Goal: Task Accomplishment & Management: Complete application form

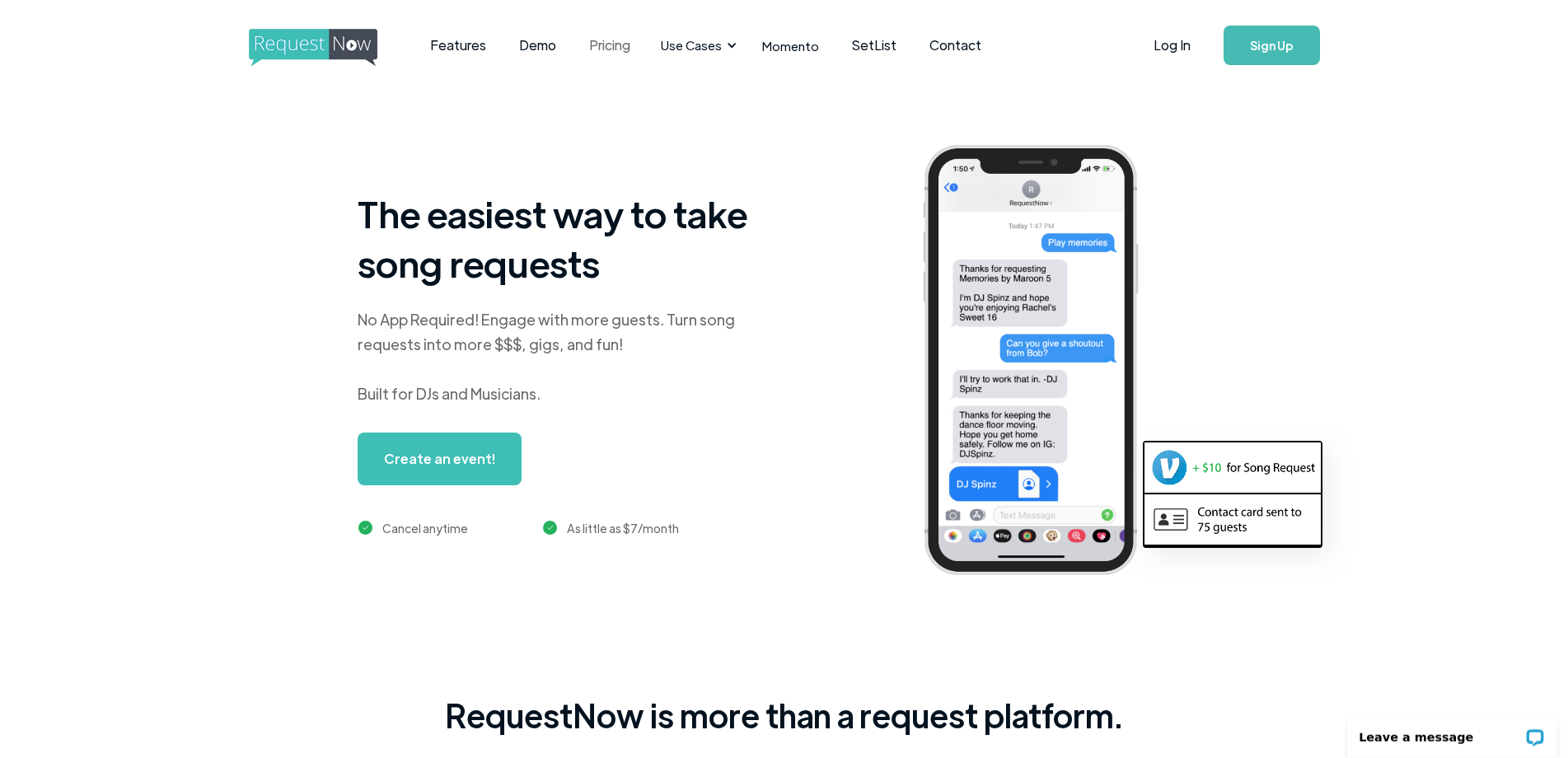
click at [597, 49] on link "Pricing" at bounding box center [610, 45] width 74 height 51
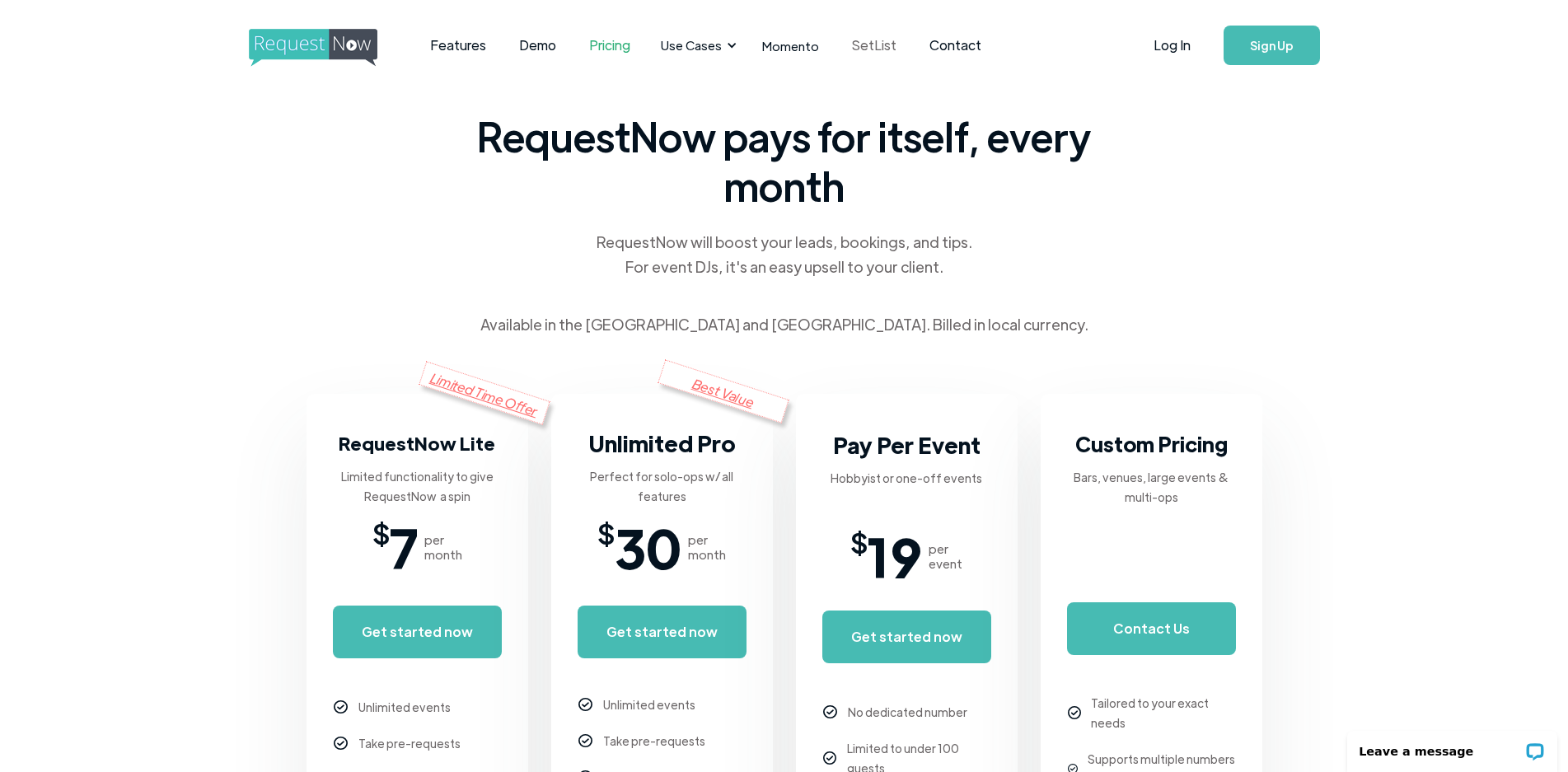
click at [878, 50] on link "SetList" at bounding box center [874, 45] width 77 height 51
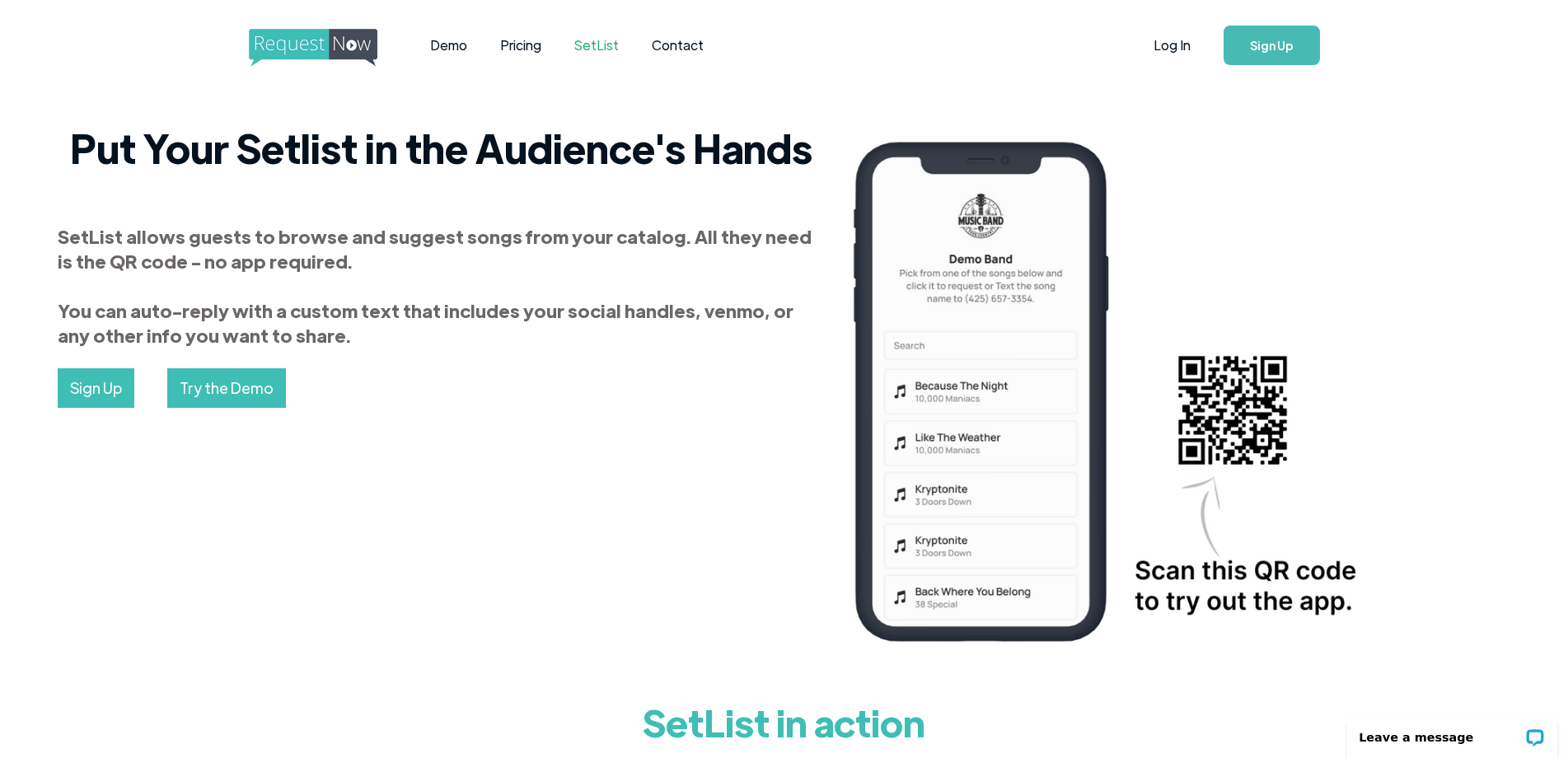
click at [1261, 40] on link "Sign Up" at bounding box center [1271, 45] width 96 height 40
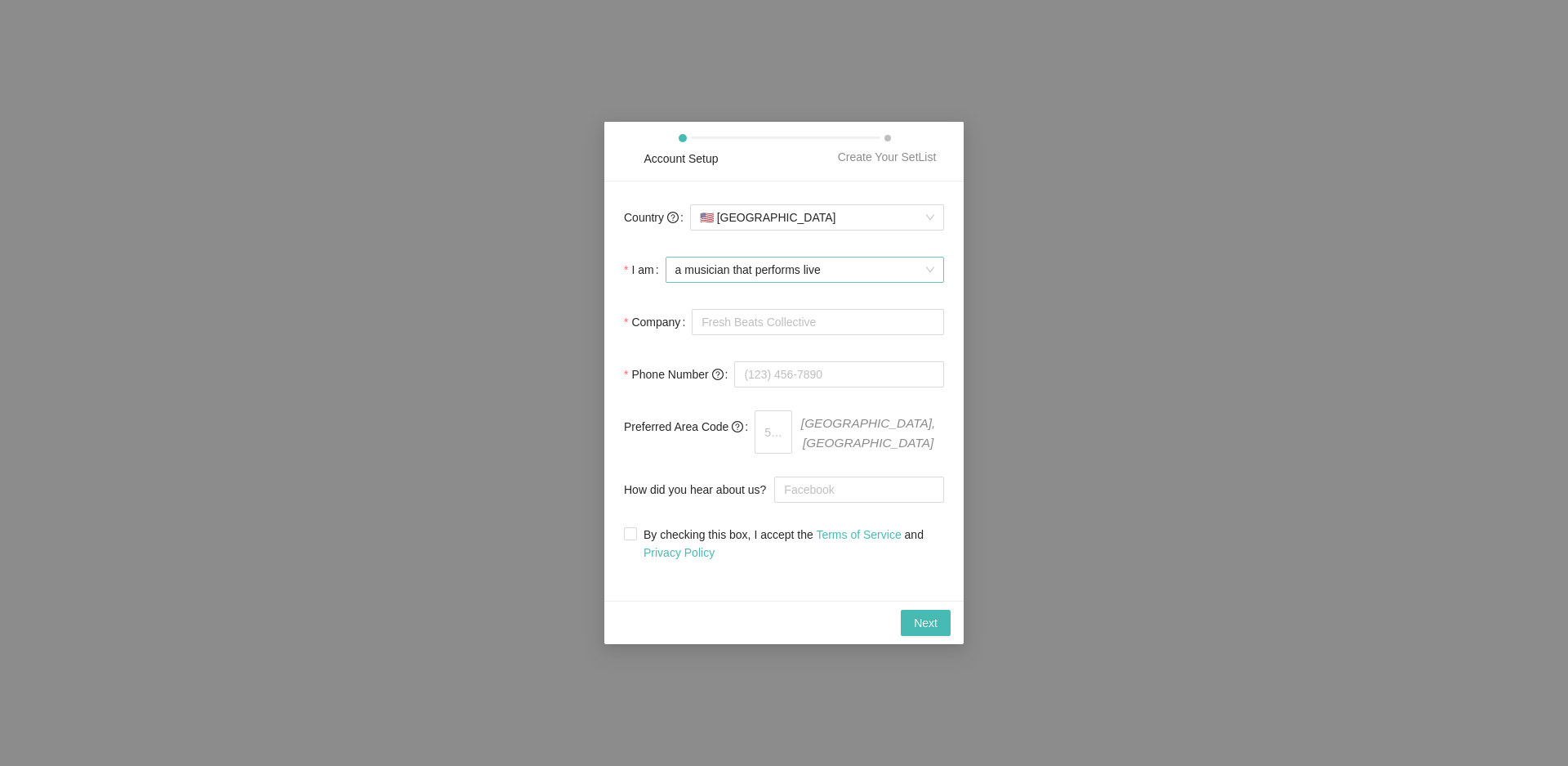
click at [834, 269] on span "a musician that performs live" at bounding box center [805, 269] width 259 height 24
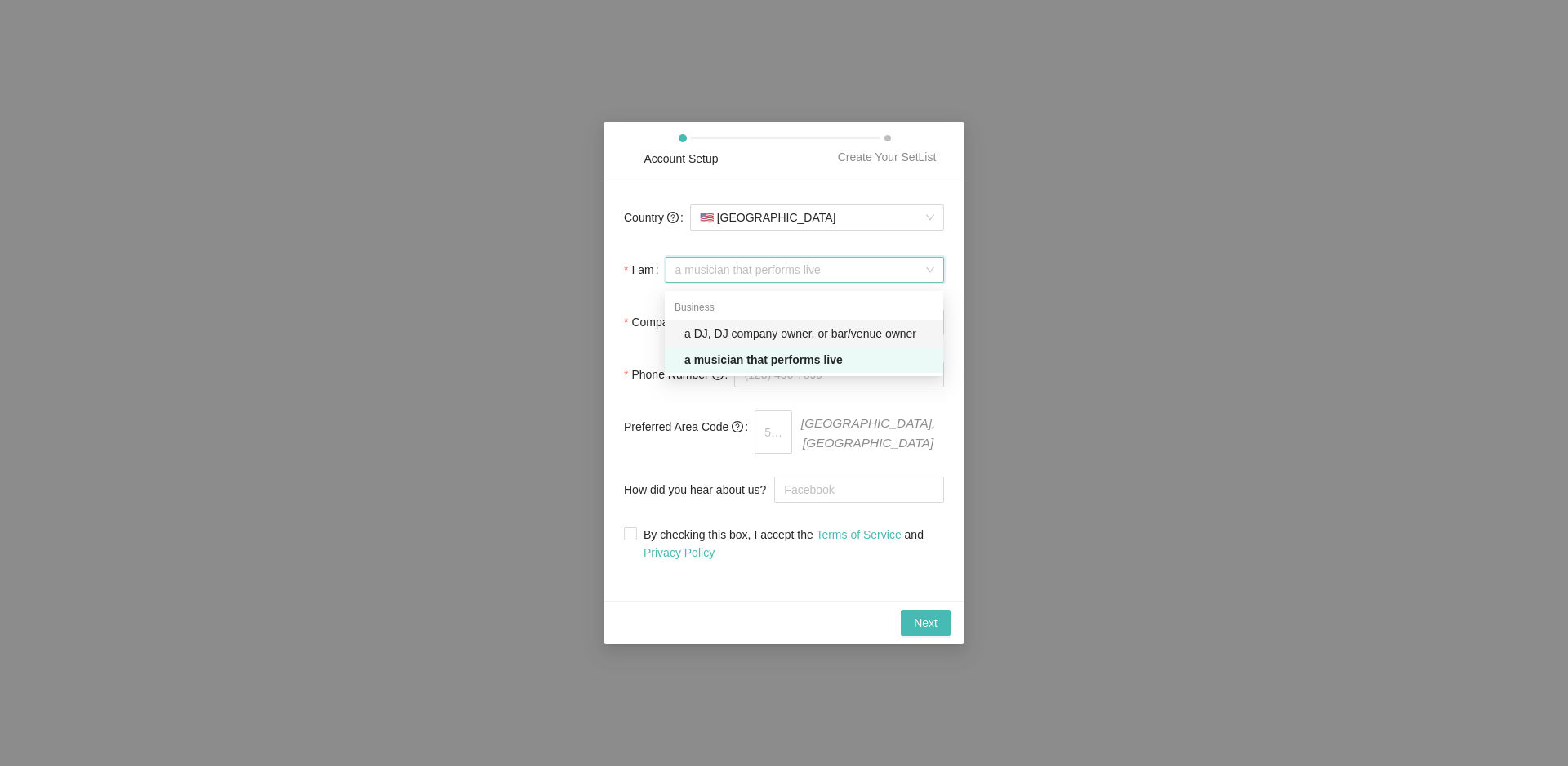
click at [763, 337] on div "a DJ, DJ company owner, or bar/venue owner" at bounding box center [809, 334] width 249 height 18
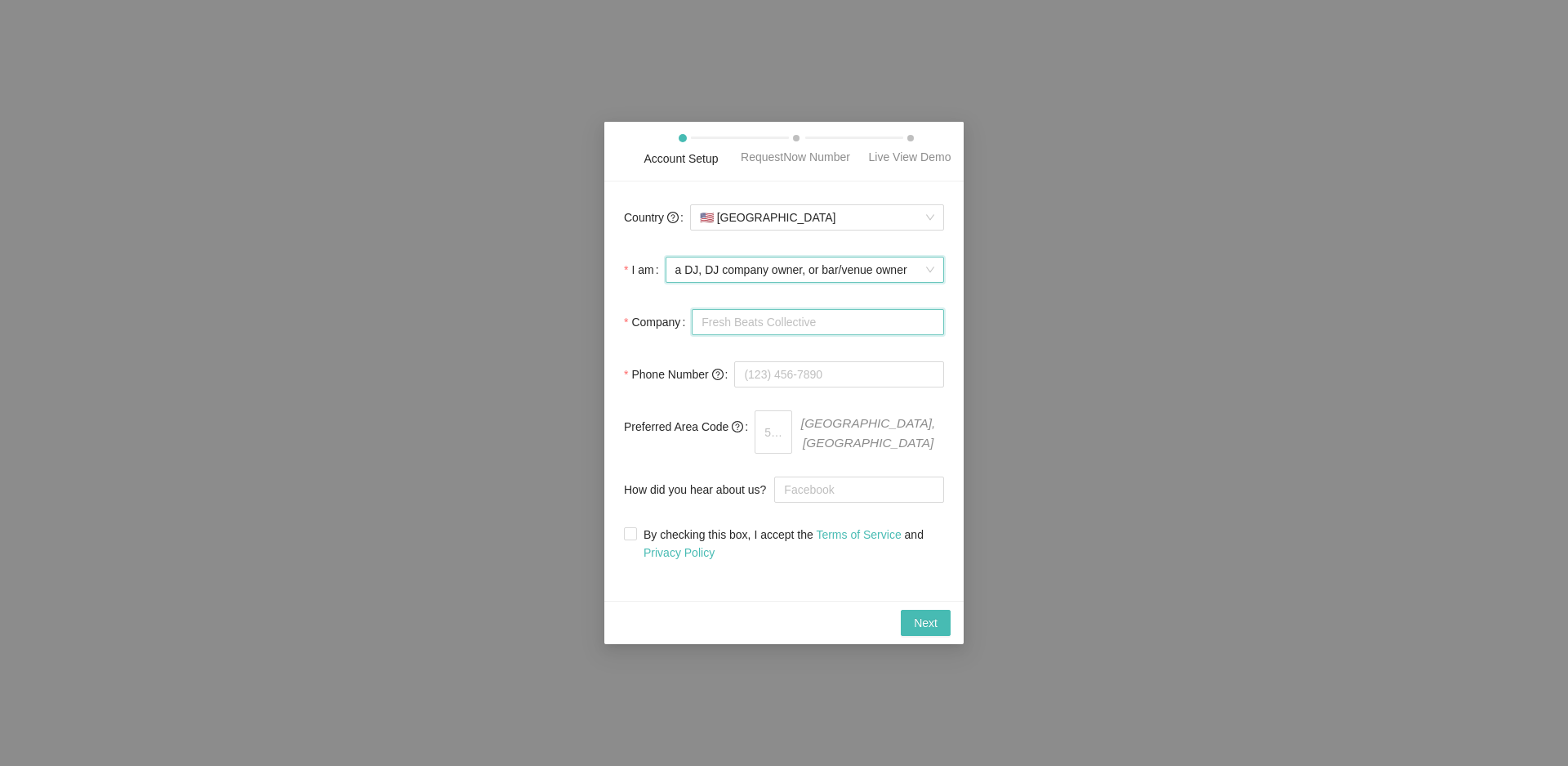
click at [755, 328] on input "Company" at bounding box center [817, 321] width 252 height 26
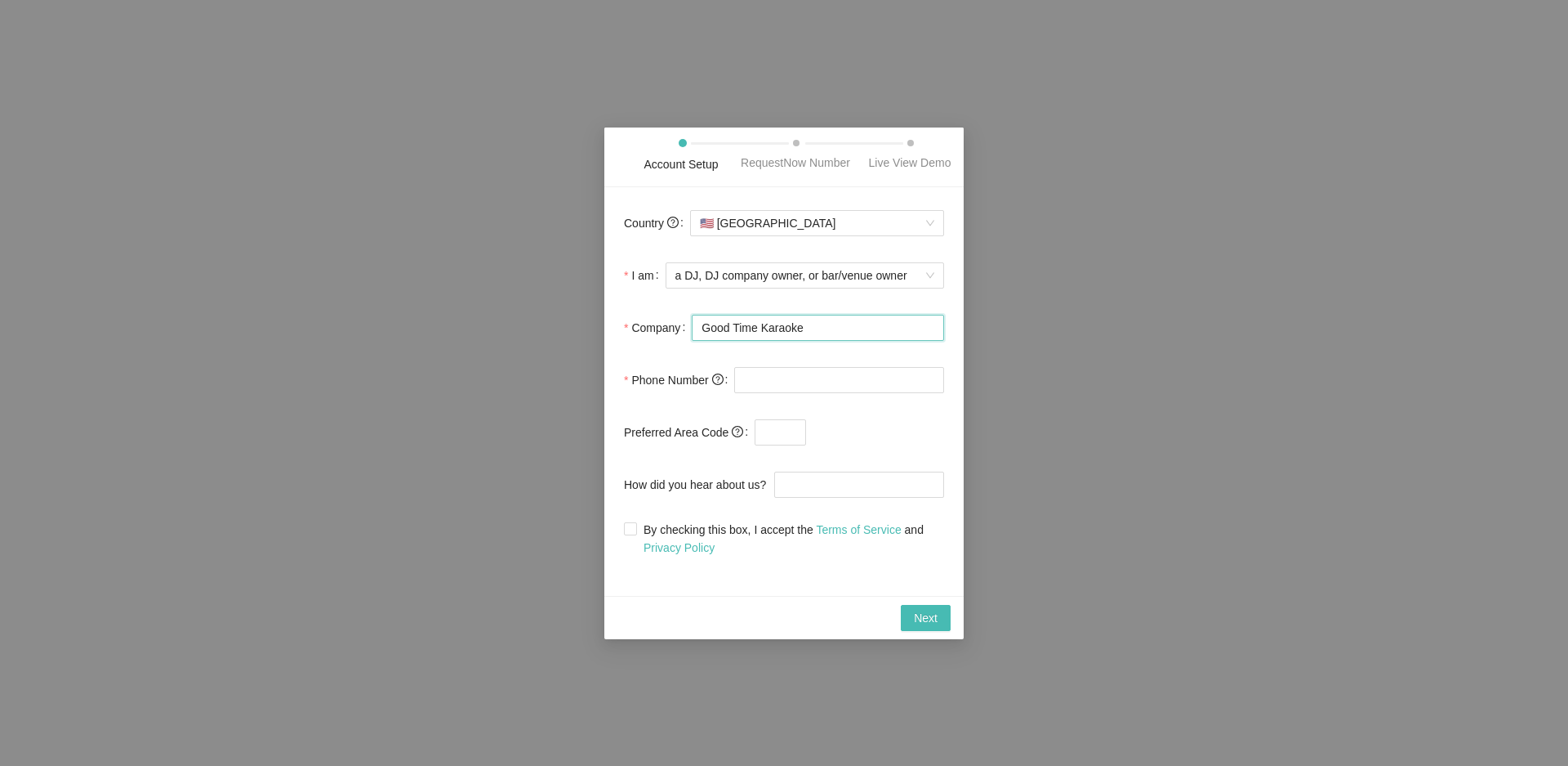
type input "Good Time Karaoke"
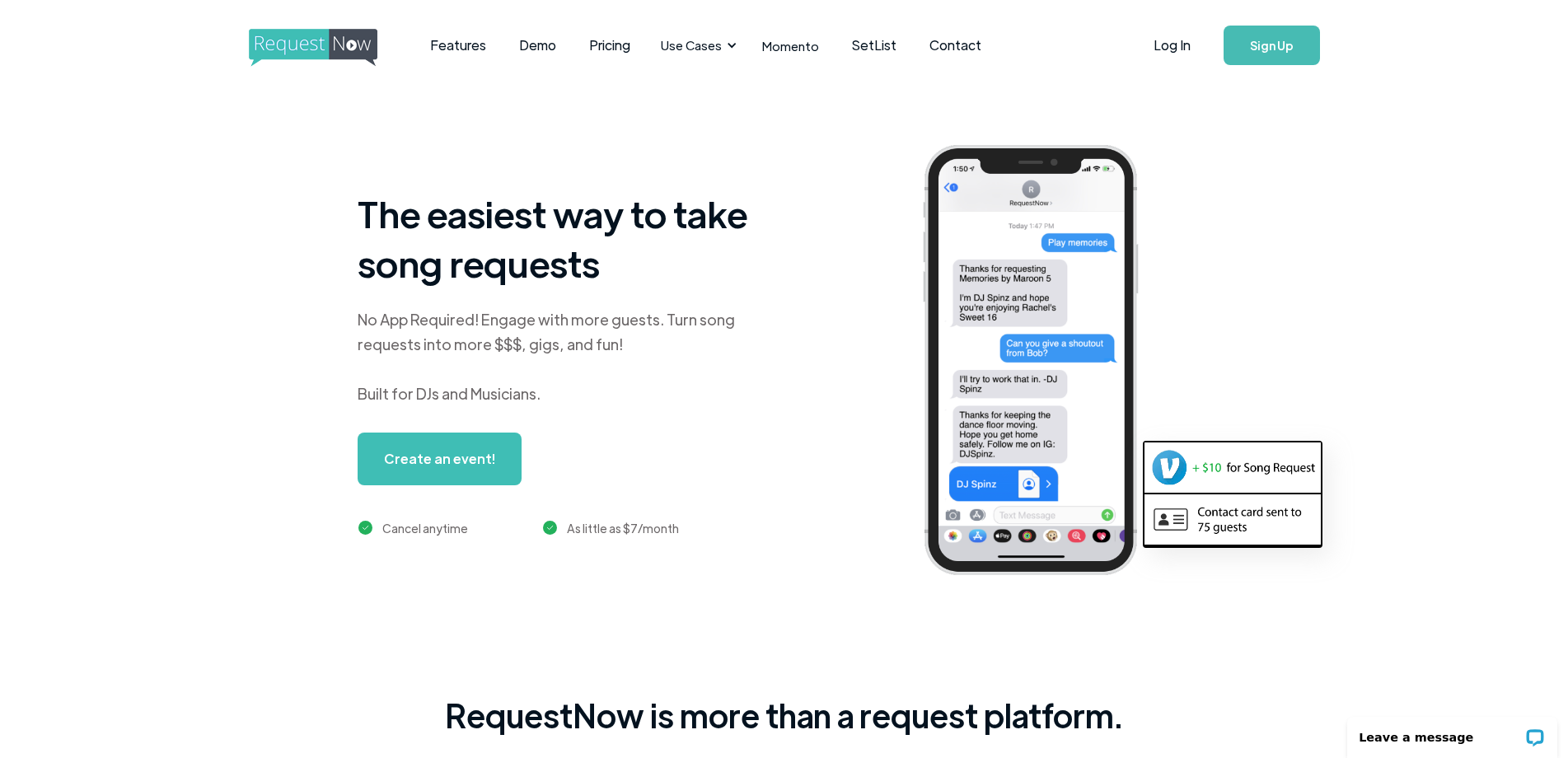
click at [1261, 44] on link "Sign Up" at bounding box center [1271, 45] width 96 height 40
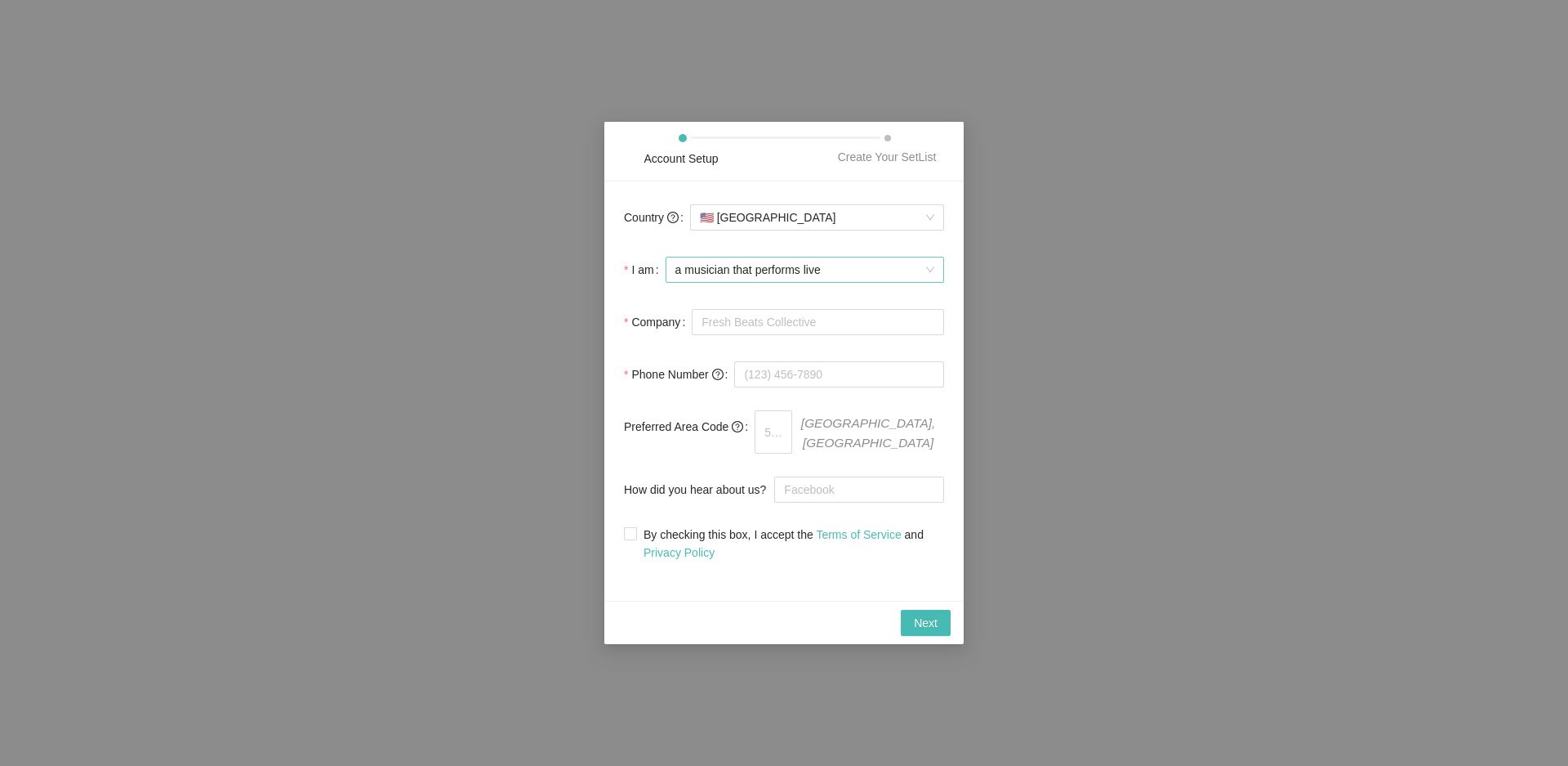
click at [769, 278] on span "a musician that performs live" at bounding box center [805, 269] width 259 height 24
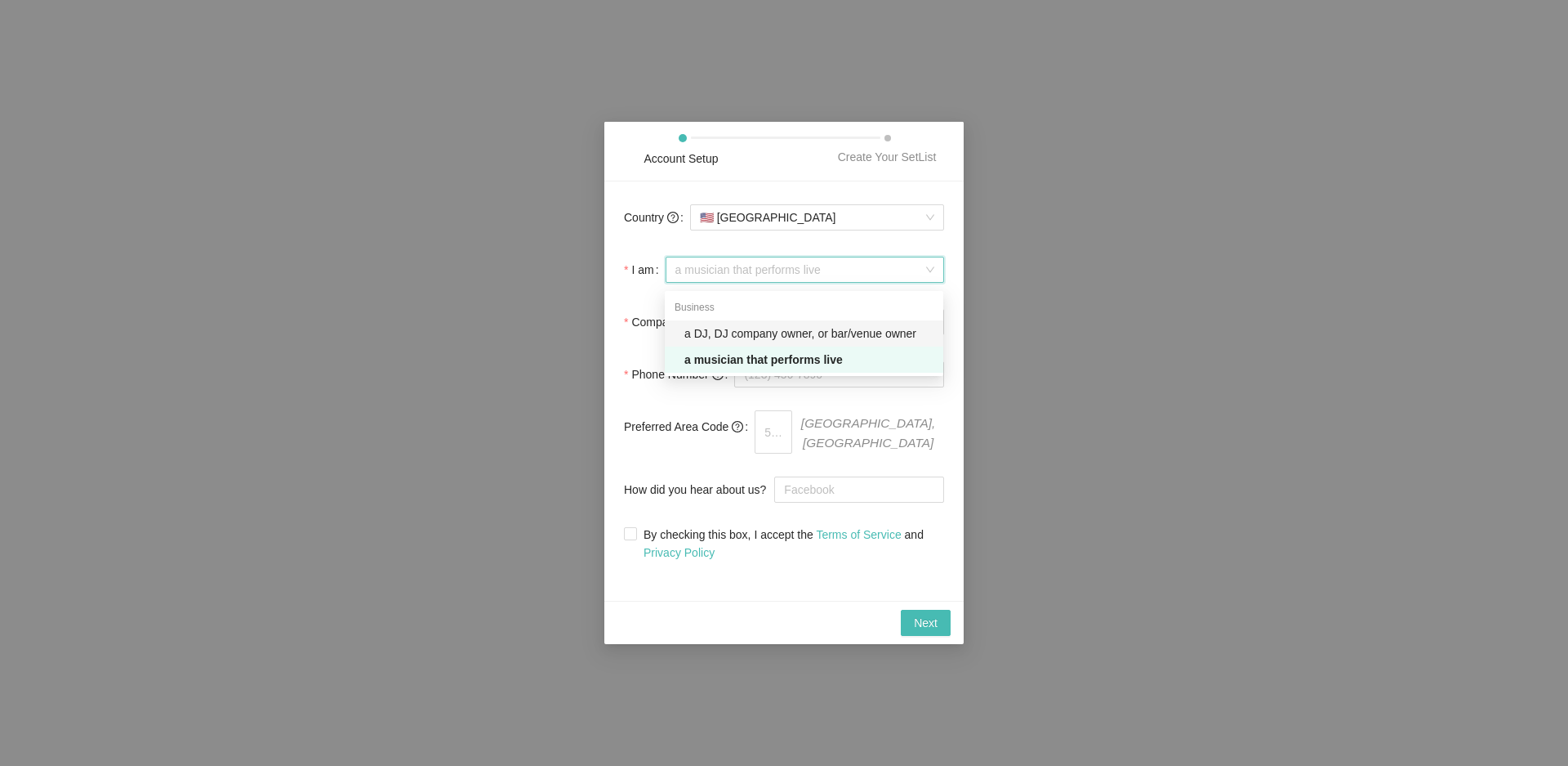
click at [748, 330] on div "a DJ, DJ company owner, or bar/venue owner" at bounding box center [809, 334] width 249 height 18
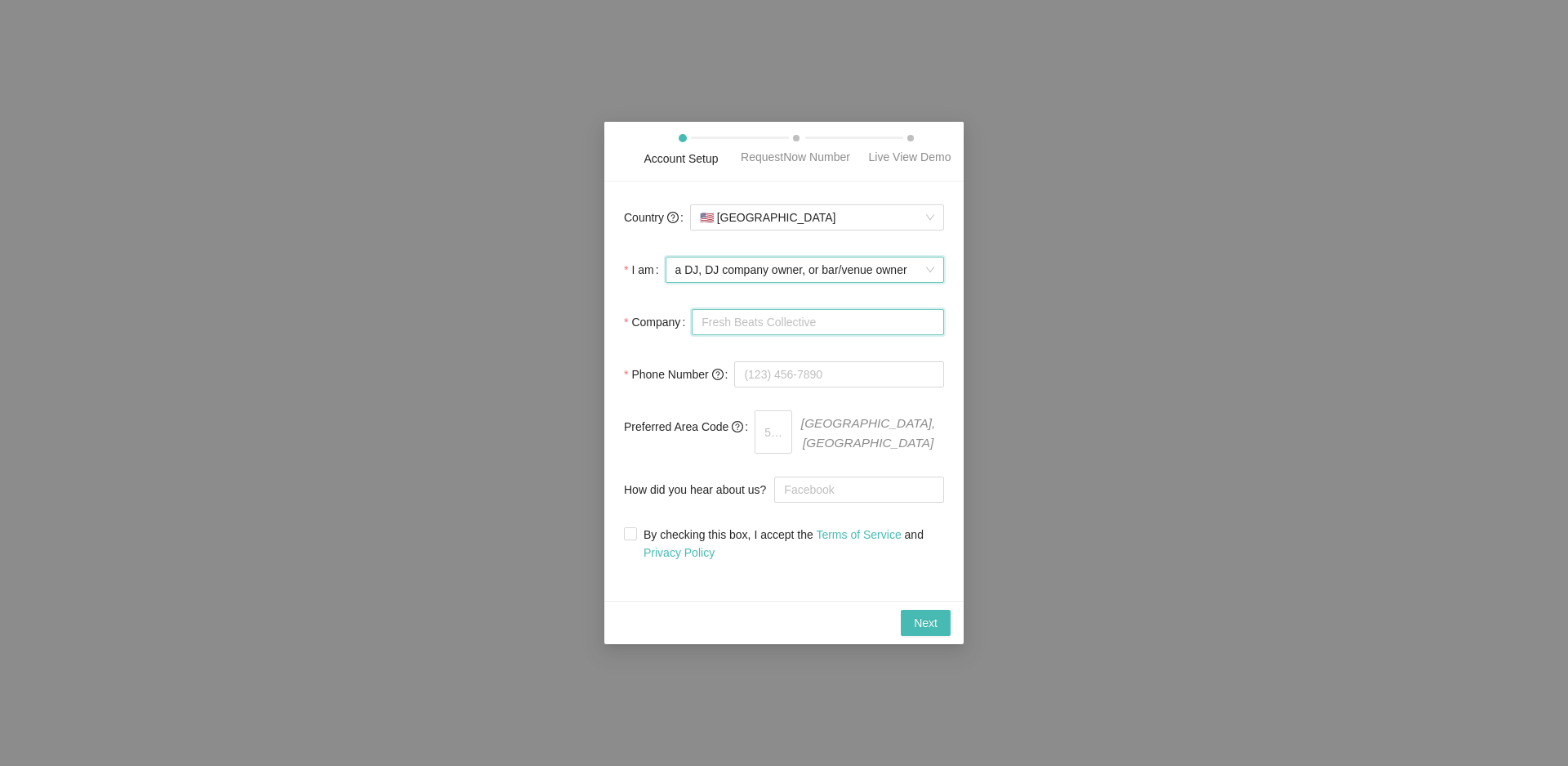
click at [748, 330] on input "Company" at bounding box center [817, 321] width 252 height 26
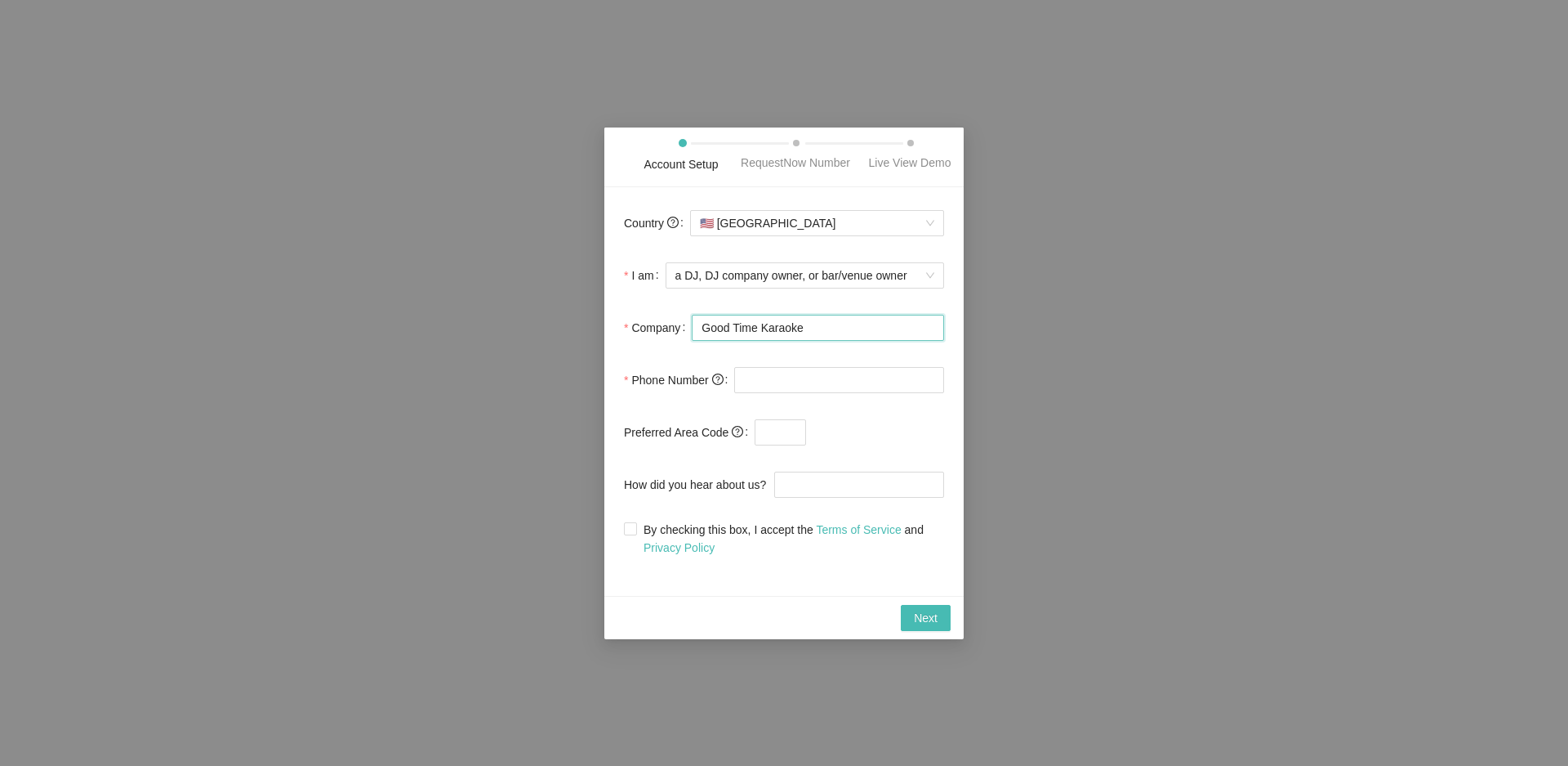
type input "Good Time Karaoke"
type input "(626) 991-4559"
type input "626"
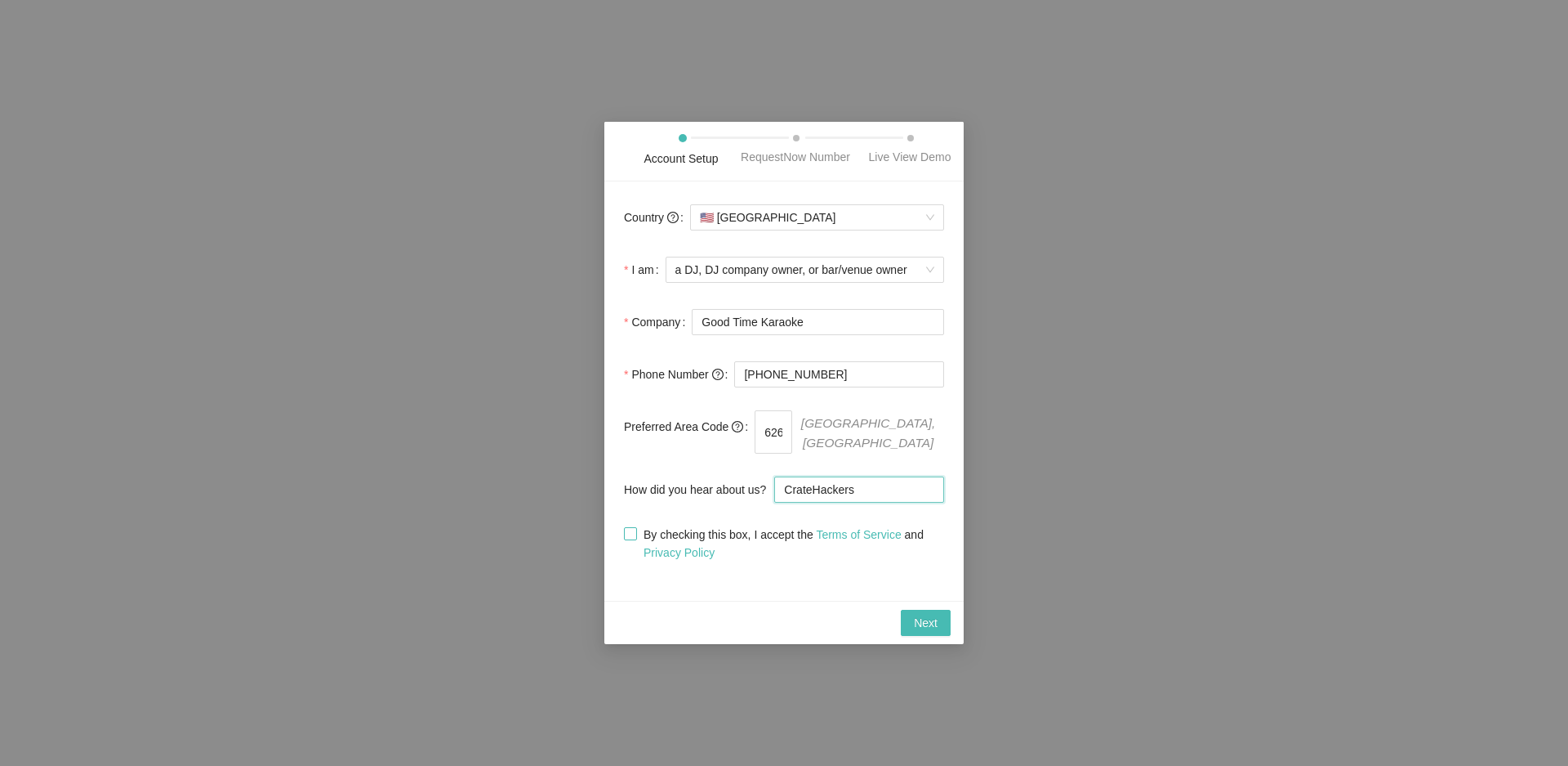
type input "CrateHackers"
click at [634, 531] on input "By checking this box, I accept the Terms of Service and Privacy Policy" at bounding box center [629, 532] width 12 height 12
checkbox input "true"
click at [929, 620] on span "Next" at bounding box center [925, 622] width 24 height 18
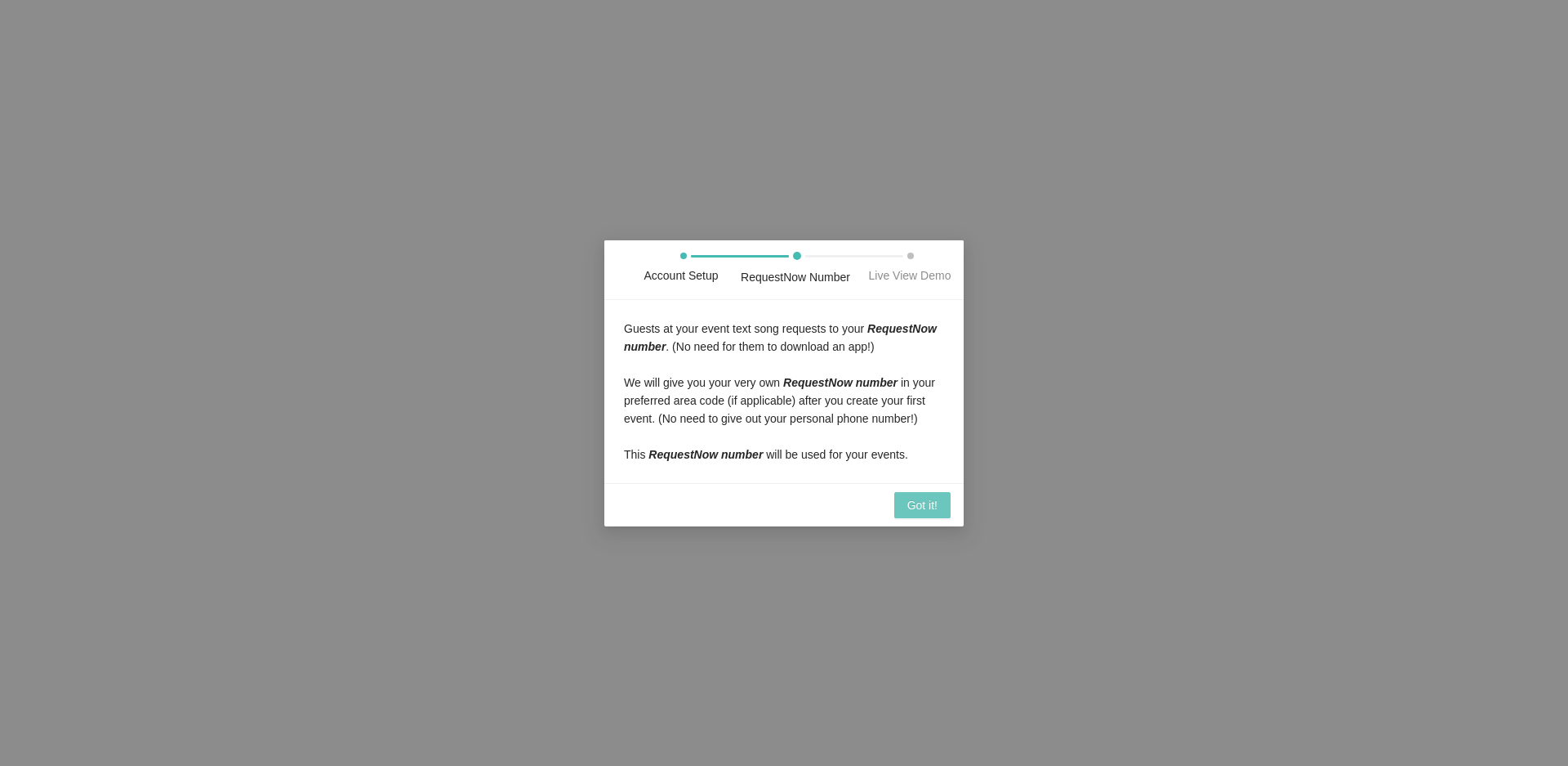
click at [916, 505] on span "Got it!" at bounding box center [923, 505] width 30 height 18
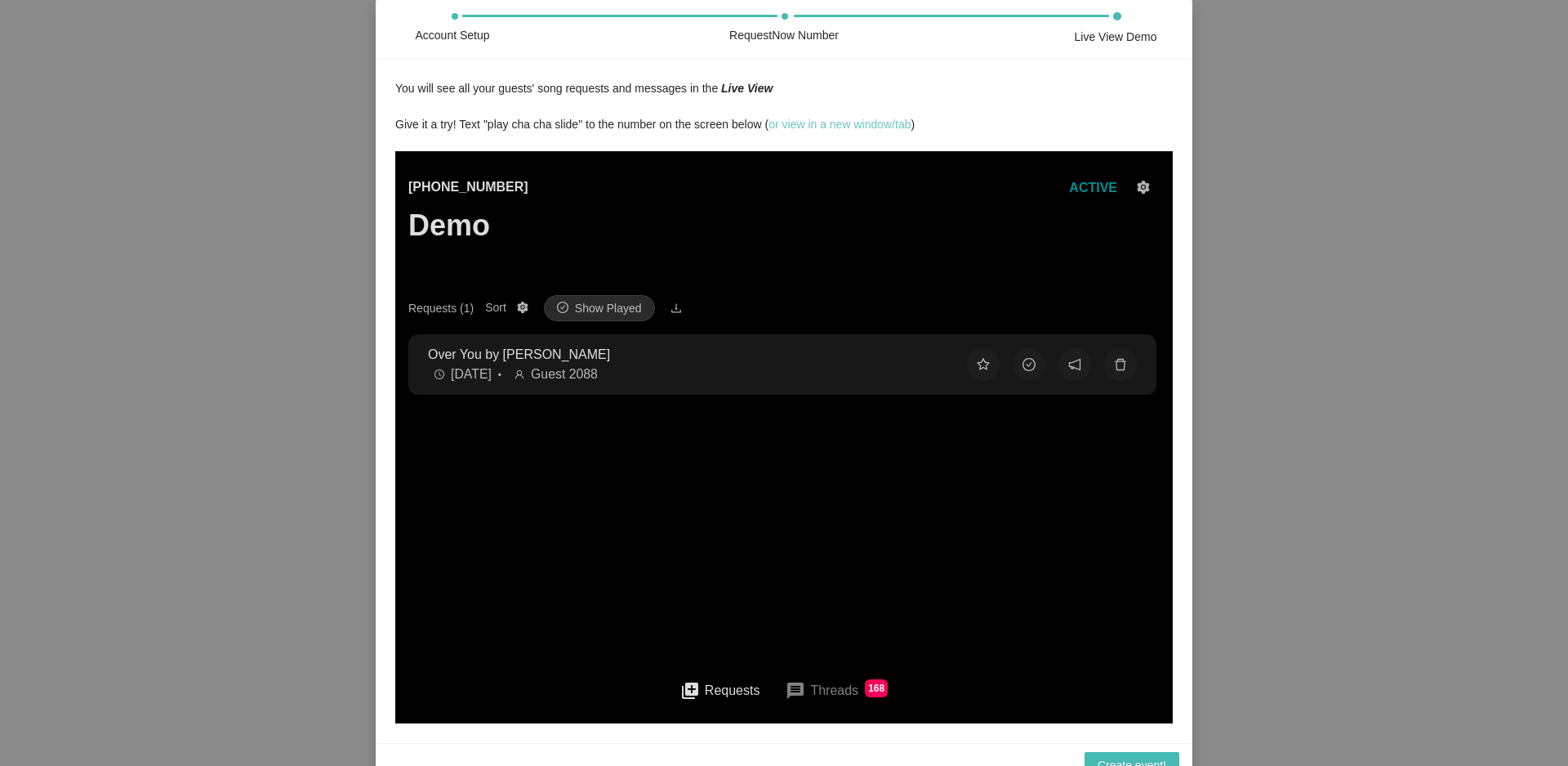
click at [810, 125] on link "or view in a new window/tab" at bounding box center [839, 124] width 142 height 13
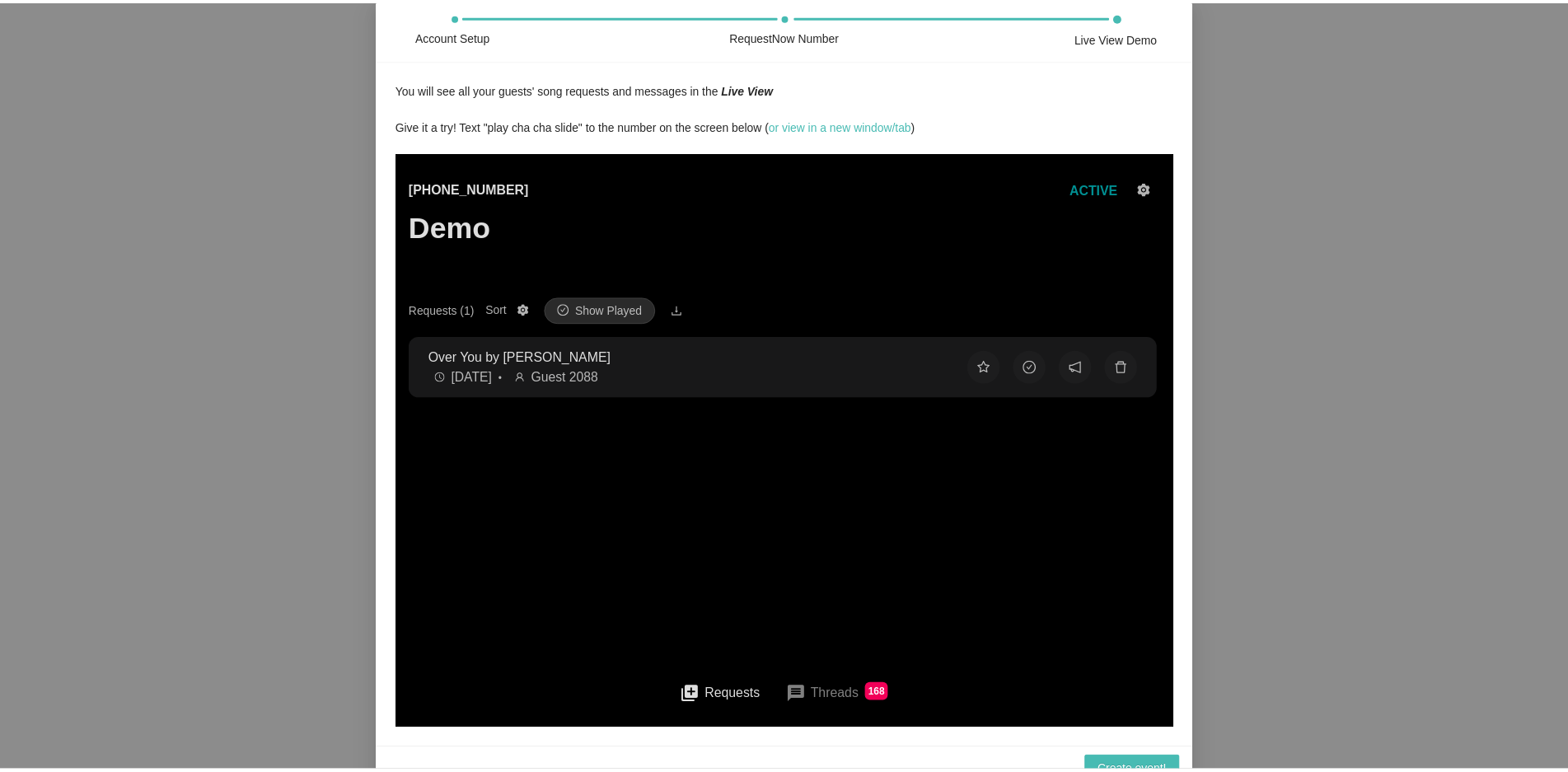
scroll to position [21, 0]
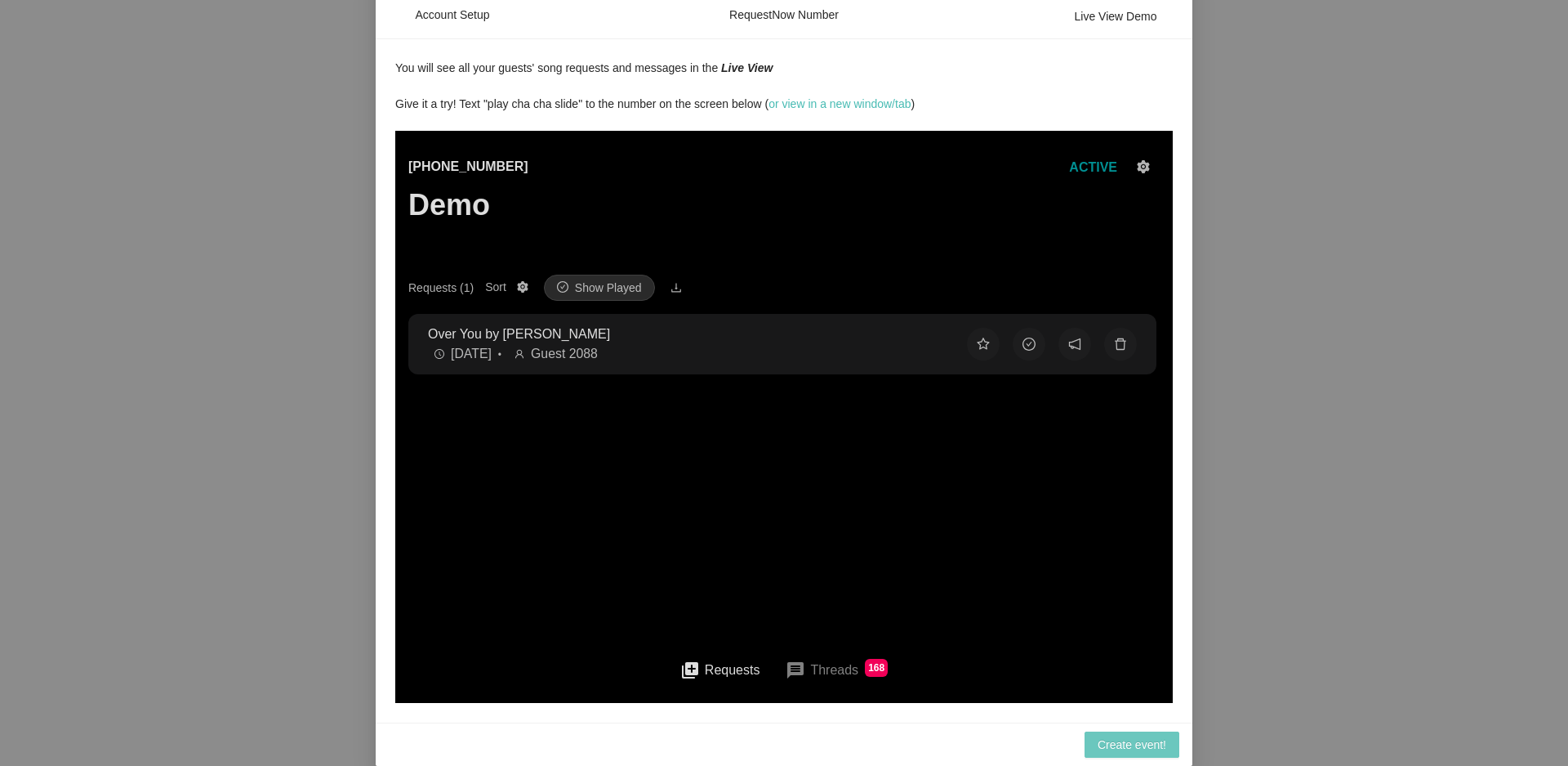
click at [1124, 744] on span "Create event!" at bounding box center [1131, 745] width 69 height 18
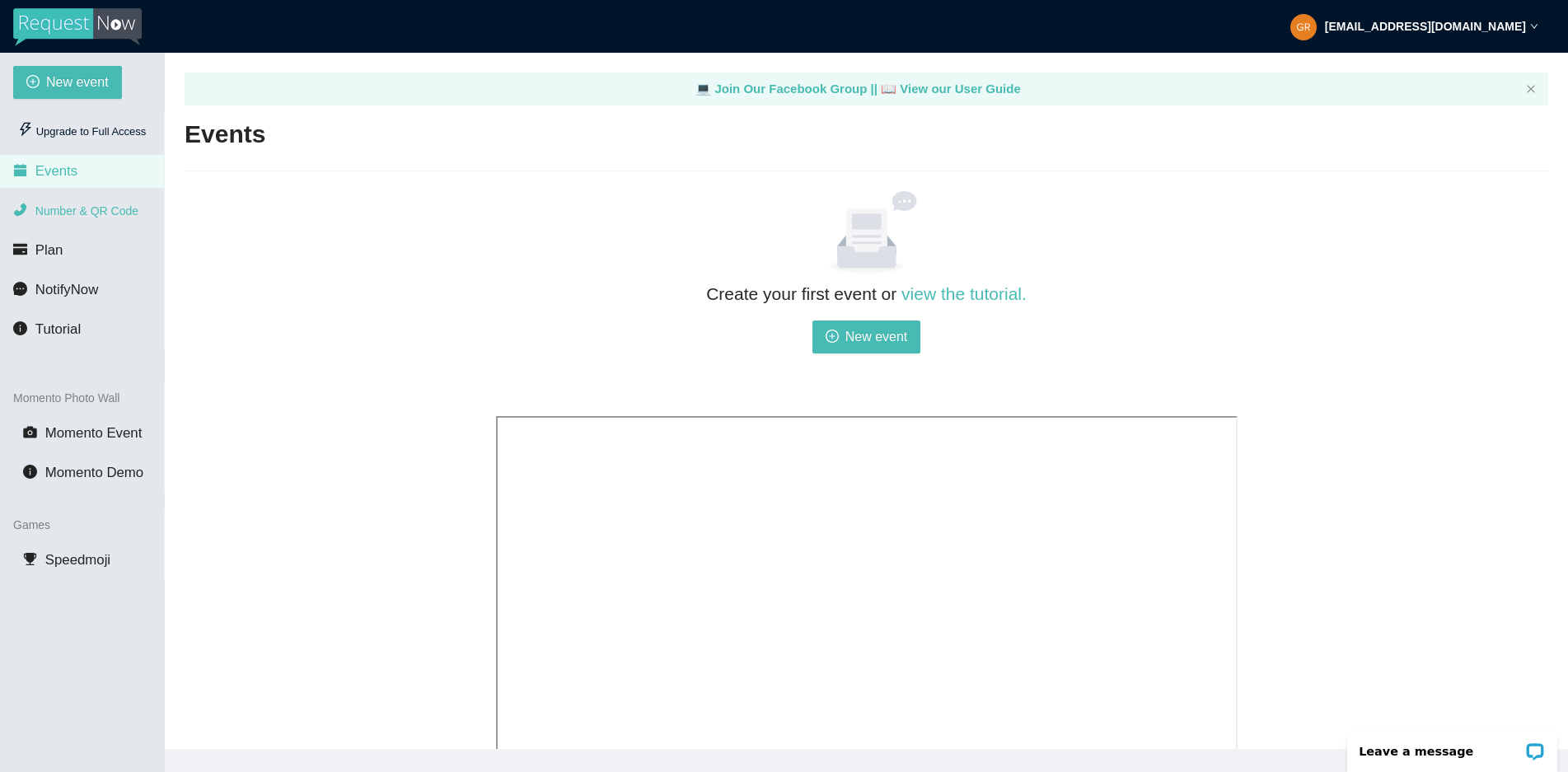
click at [74, 209] on span "Number & QR Code" at bounding box center [86, 210] width 103 height 13
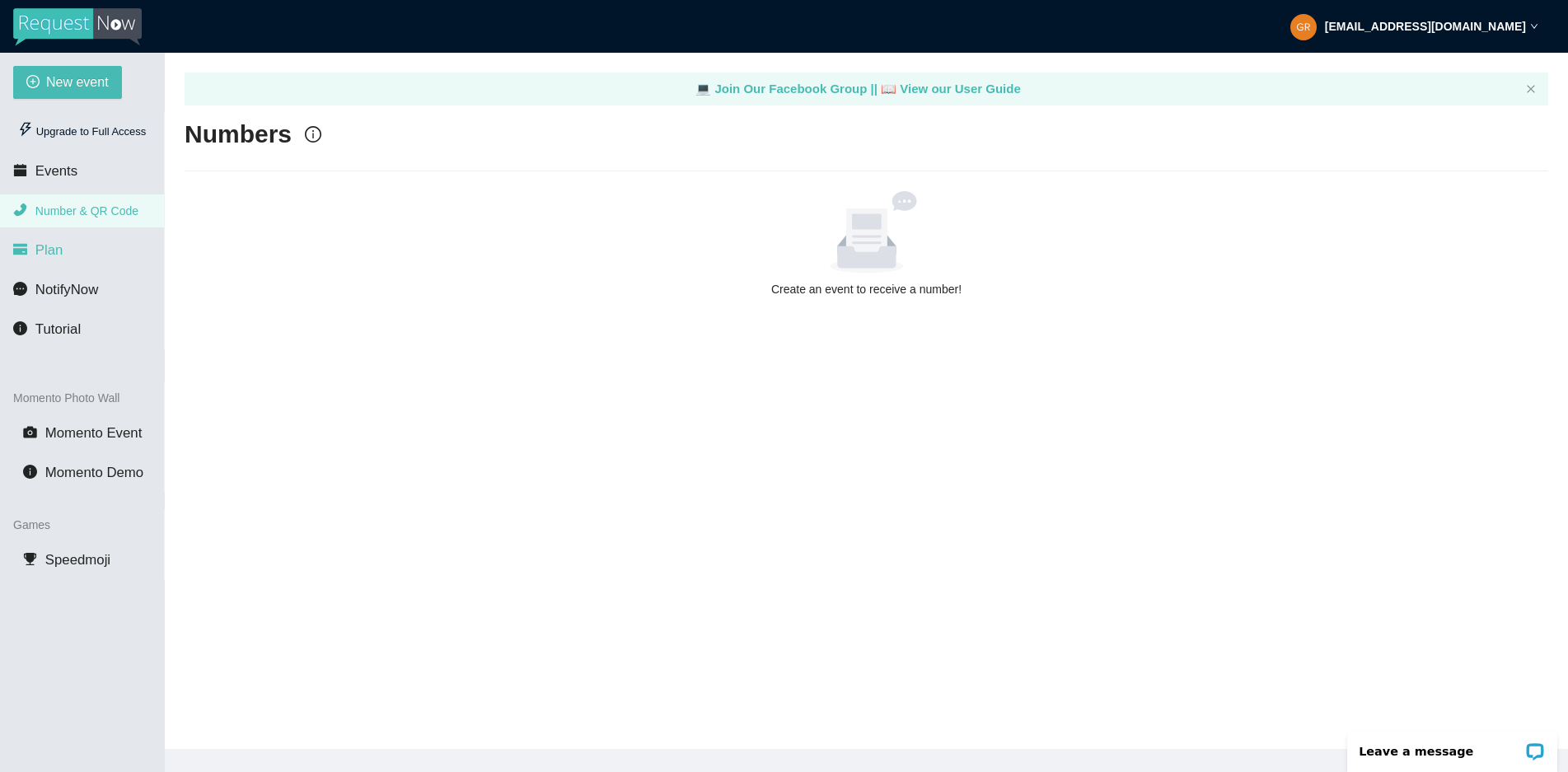
click at [53, 251] on span "Plan" at bounding box center [49, 249] width 28 height 15
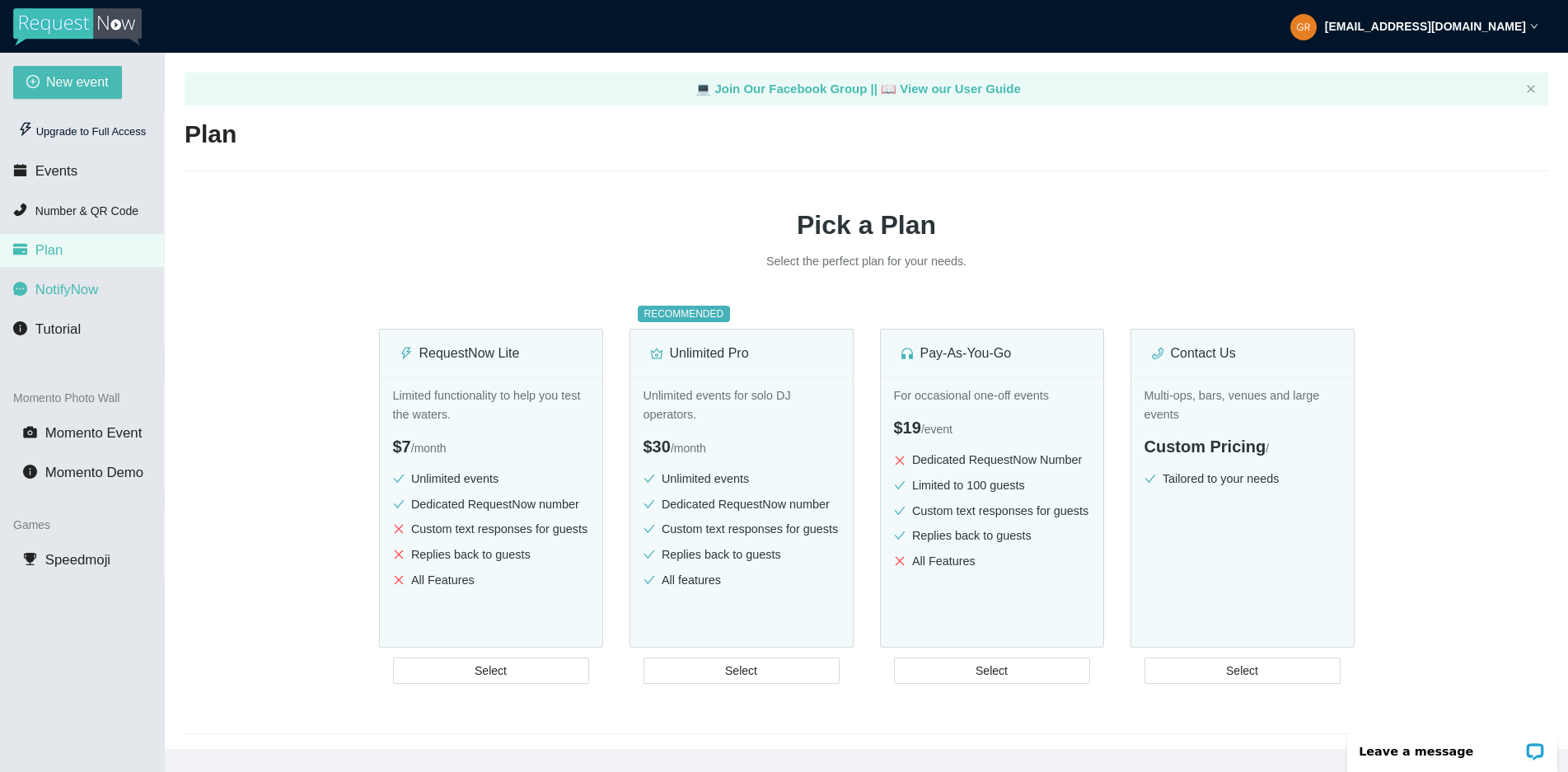
click at [81, 291] on span "NotifyNow" at bounding box center [67, 288] width 63 height 15
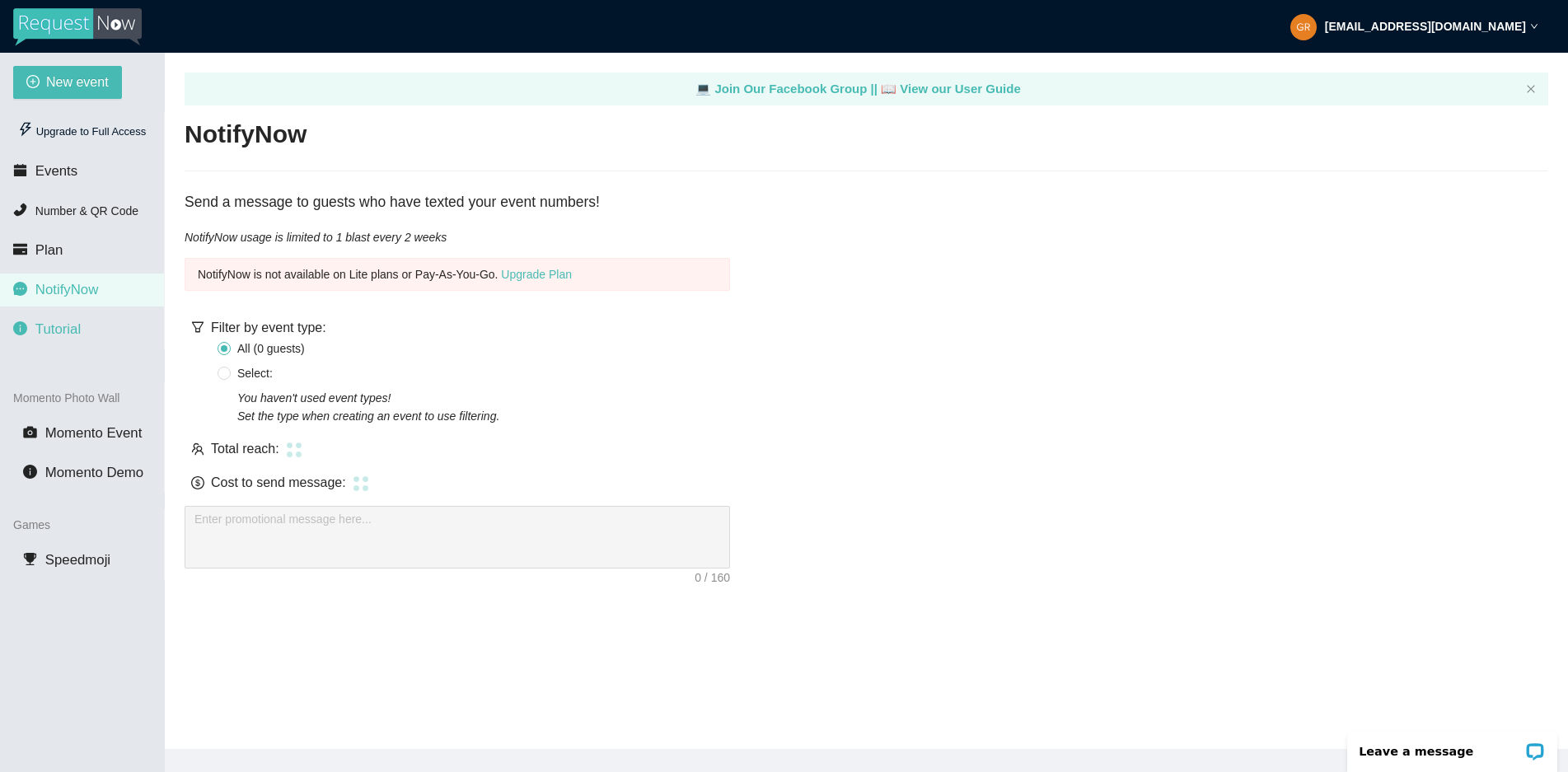
click at [60, 333] on span "Tutorial" at bounding box center [58, 328] width 45 height 15
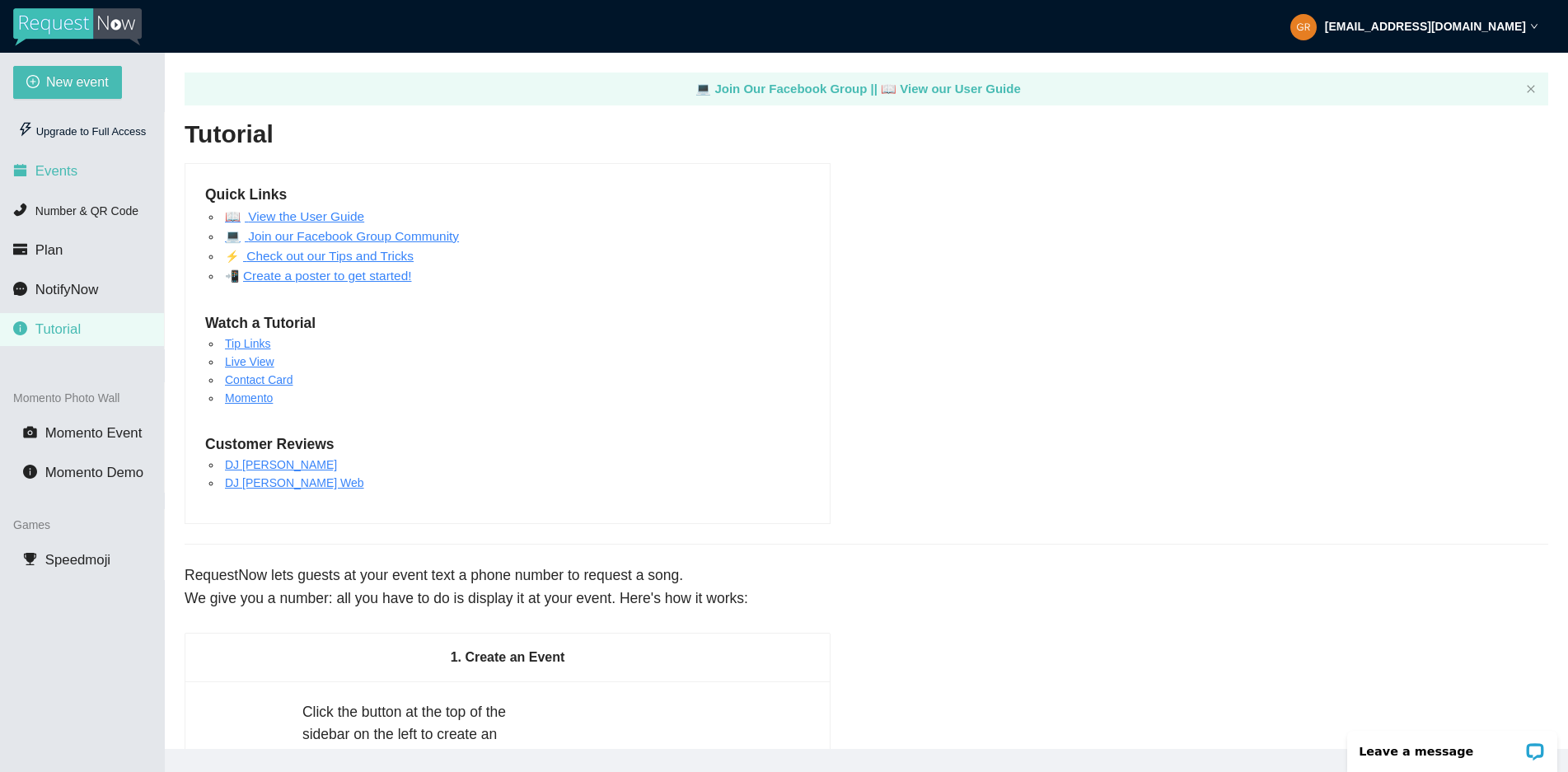
click at [56, 173] on span "Events" at bounding box center [56, 170] width 42 height 15
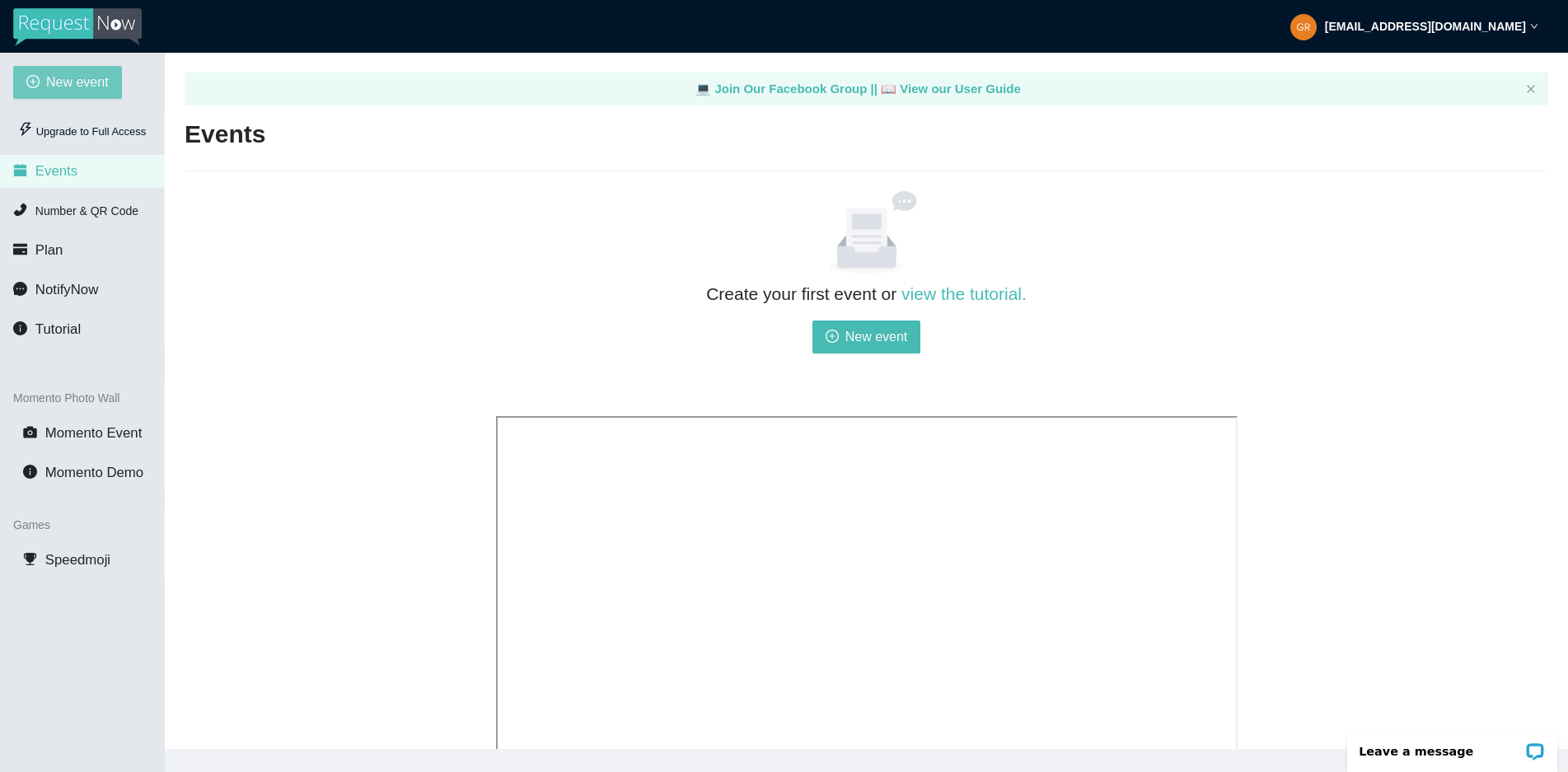
click at [77, 84] on span "New event" at bounding box center [77, 82] width 63 height 21
type textarea "[URL][DOMAIN_NAME]"
